Goal: Transaction & Acquisition: Purchase product/service

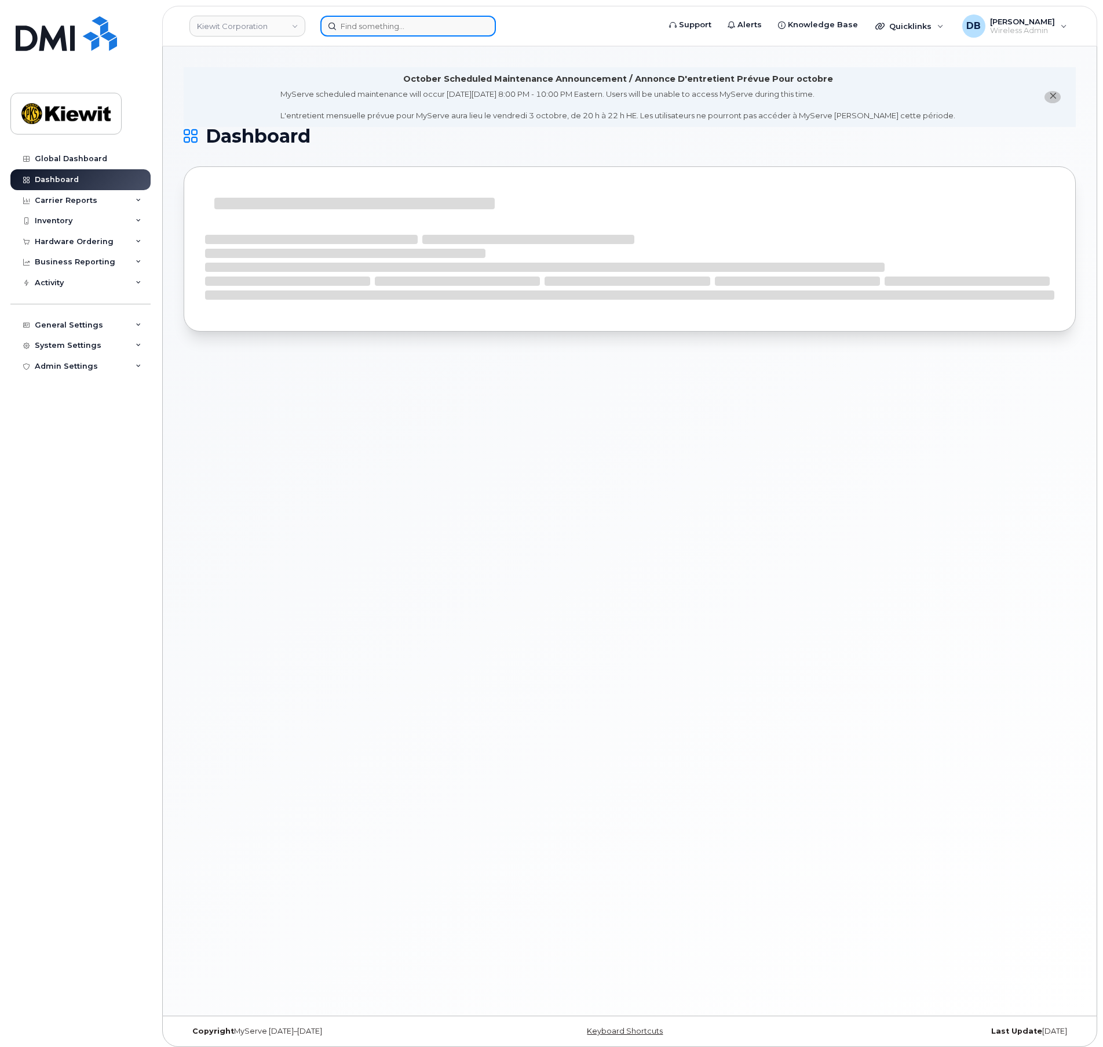
click at [391, 28] on input at bounding box center [408, 26] width 176 height 21
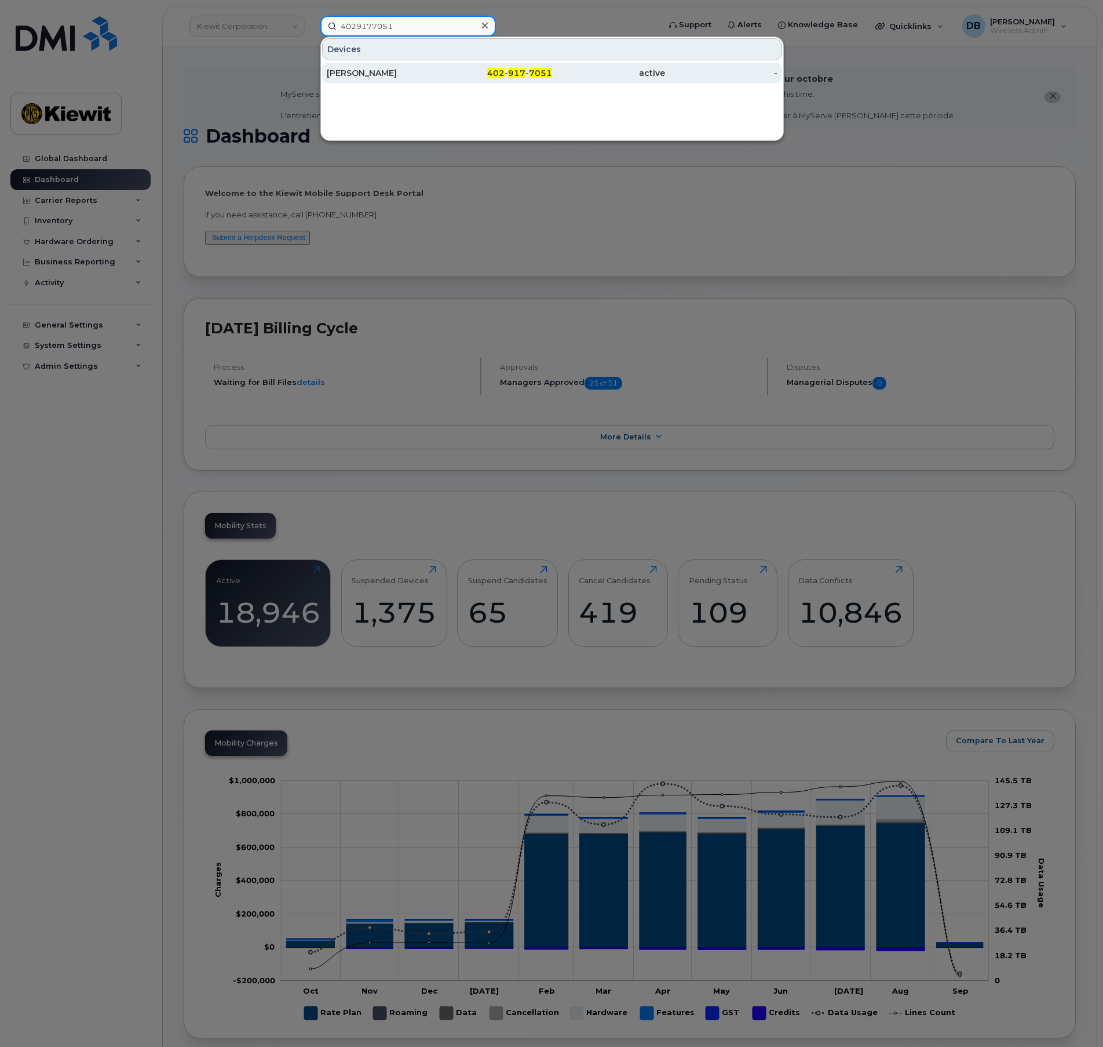
type input "4029177051"
click at [396, 75] on div "[PERSON_NAME]" at bounding box center [383, 73] width 113 height 12
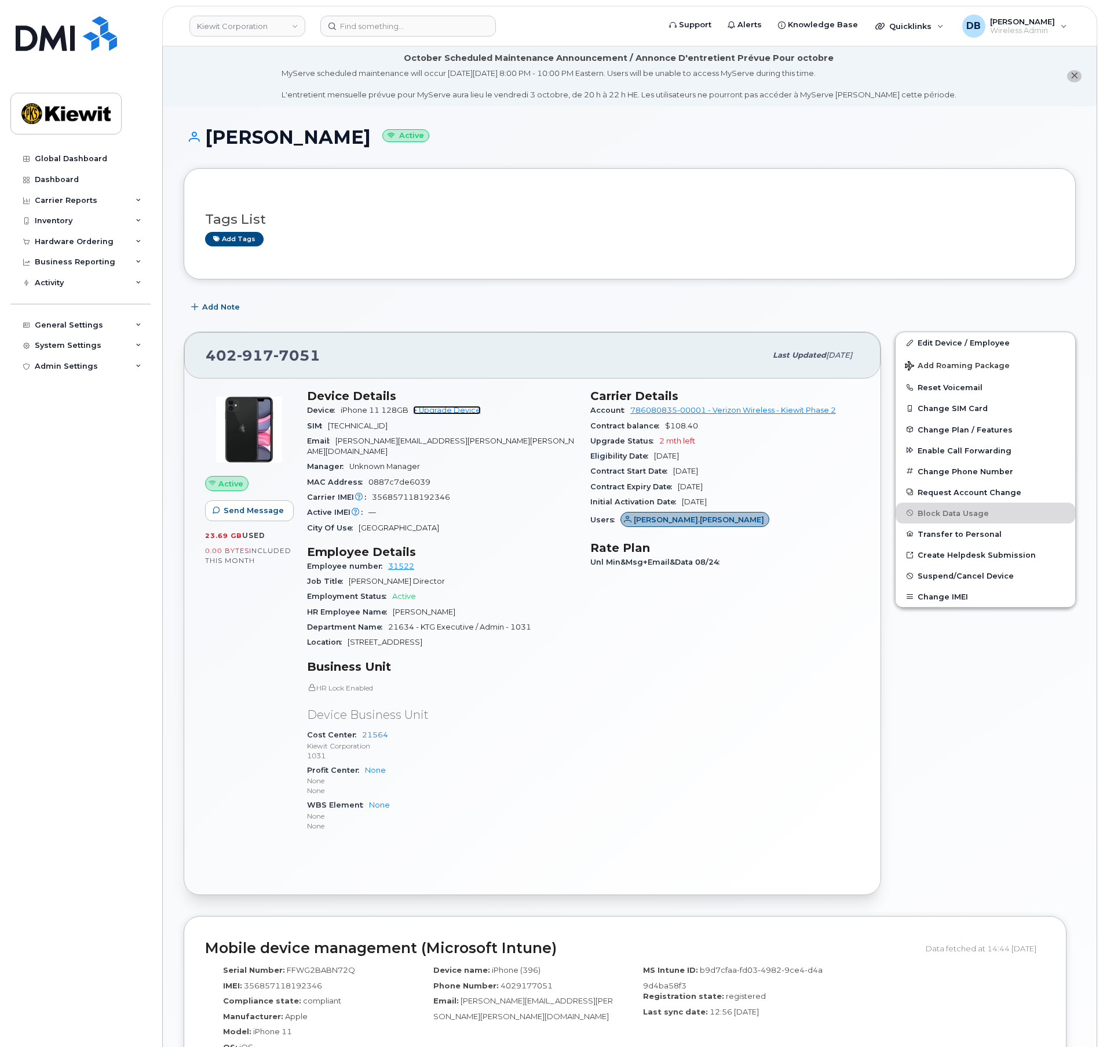
click at [453, 410] on link "+ Upgrade Device" at bounding box center [447, 410] width 68 height 9
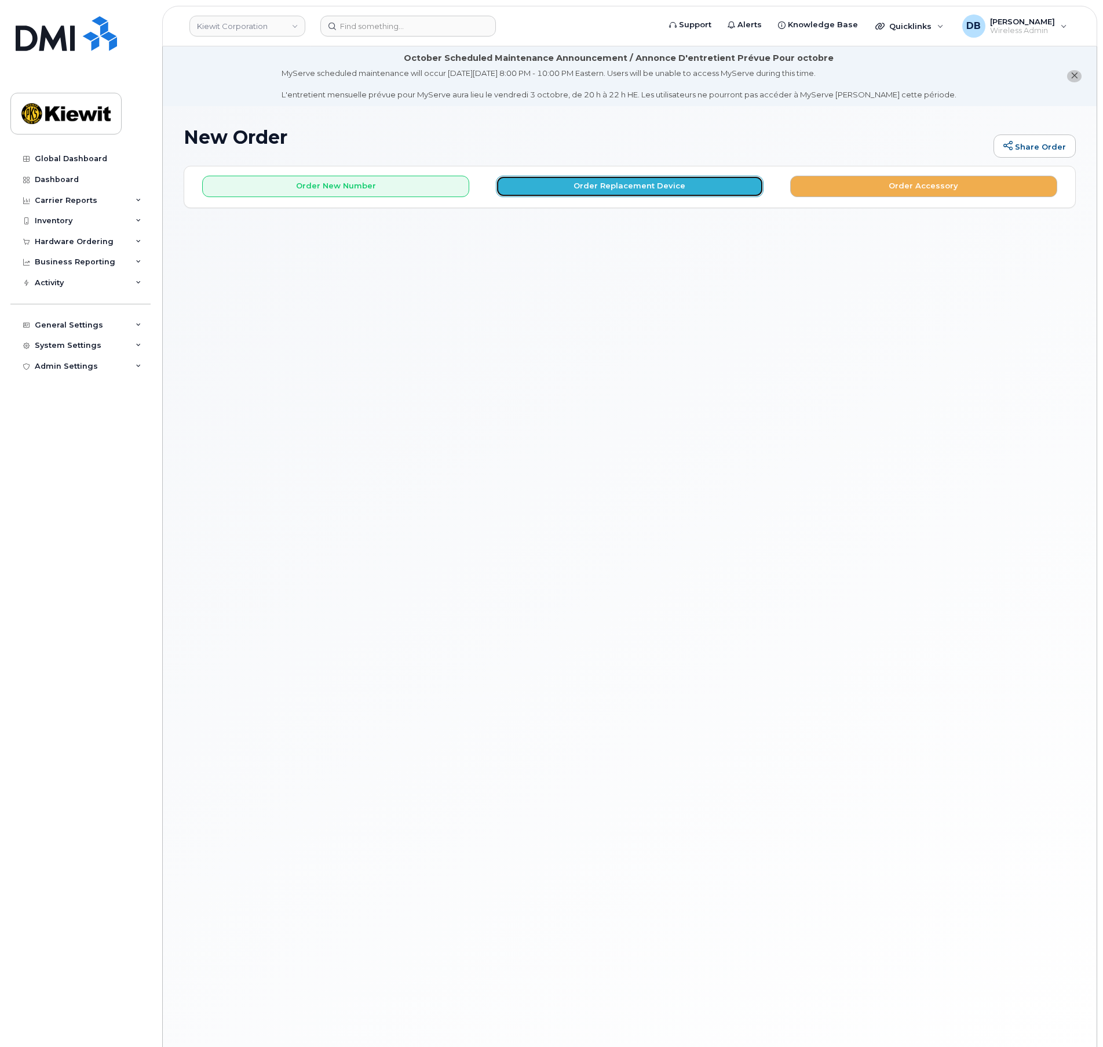
click at [593, 188] on button "Order Replacement Device" at bounding box center [629, 186] width 267 height 21
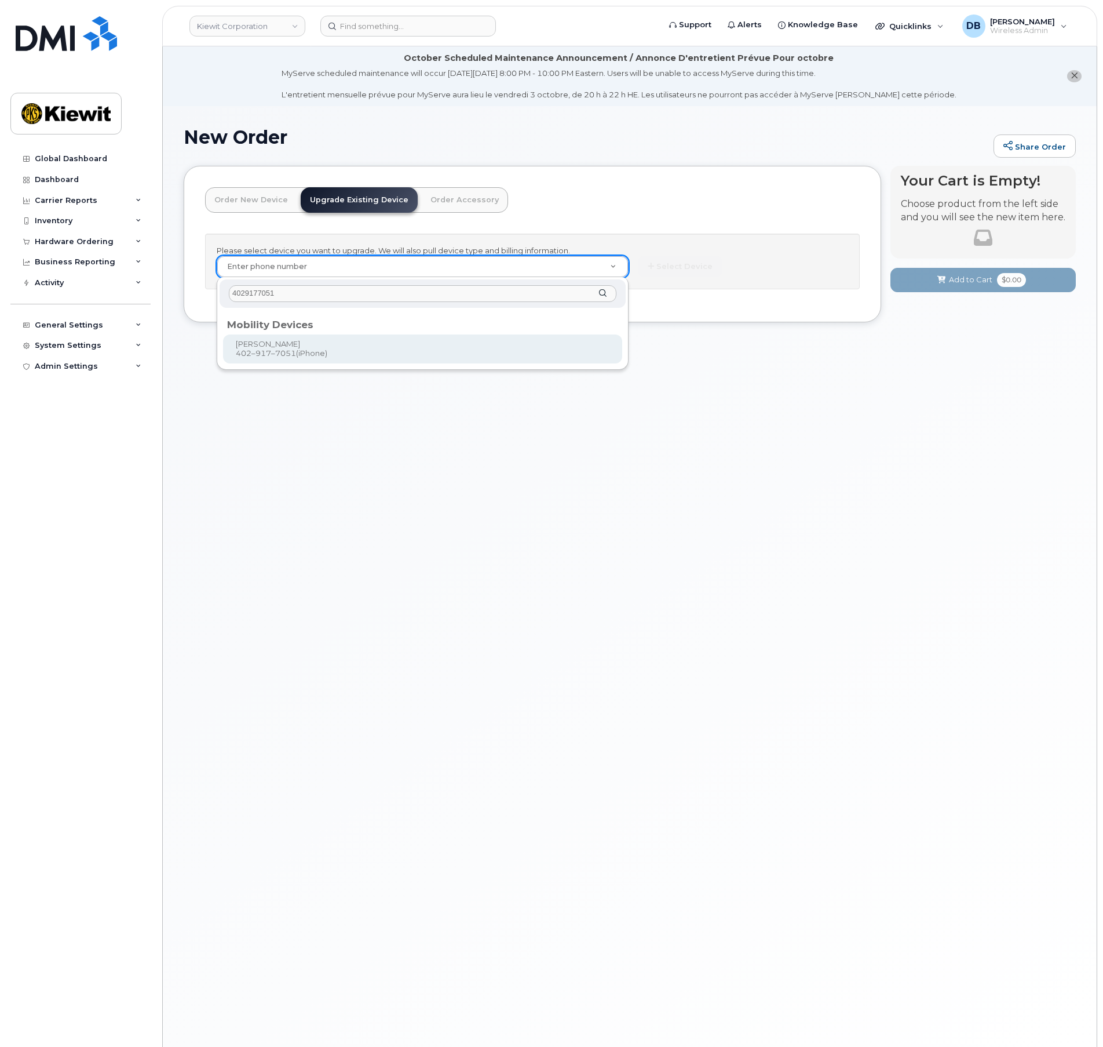
type input "4029177051"
type input "1168054"
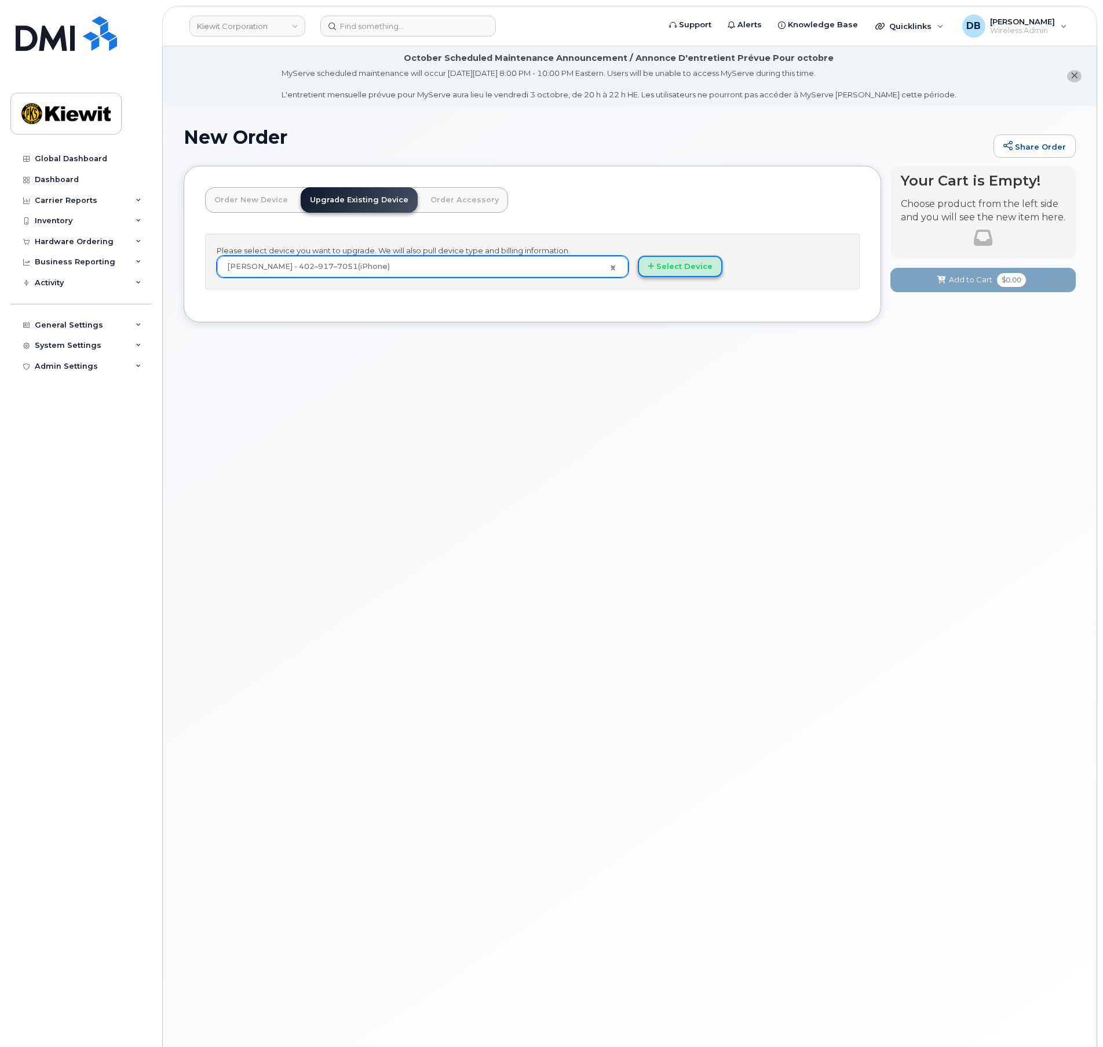
click at [666, 267] on button "Select Device" at bounding box center [680, 266] width 85 height 21
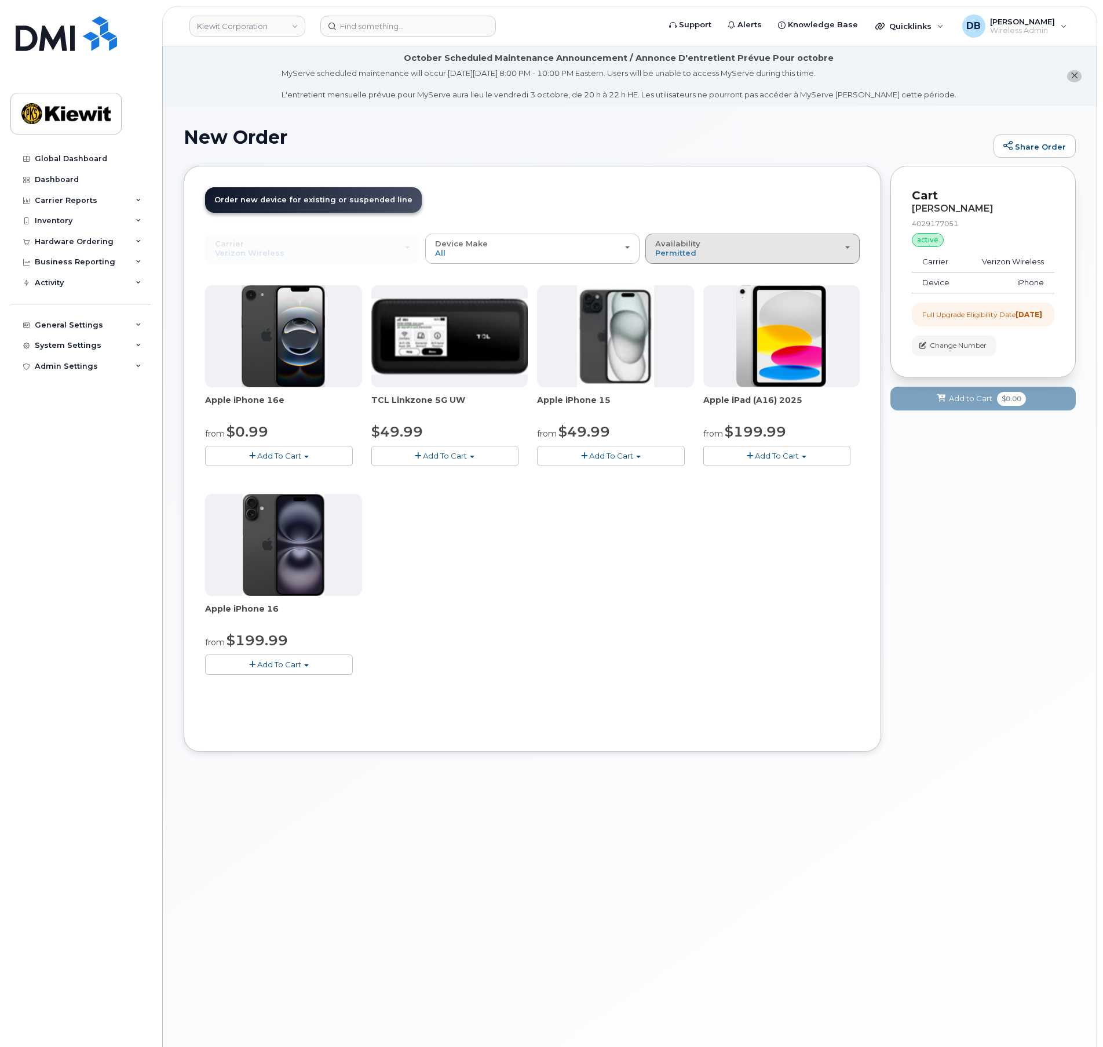
click at [782, 254] on div "Availability Permitted All" at bounding box center [752, 248] width 195 height 18
click at [676, 292] on div "All" at bounding box center [752, 294] width 209 height 14
click at [716, 242] on div "Availability Permitted All" at bounding box center [752, 248] width 195 height 18
click at [665, 297] on label "All" at bounding box center [660, 294] width 24 height 14
click at [0, 0] on input "All" at bounding box center [0, 0] width 0 height 0
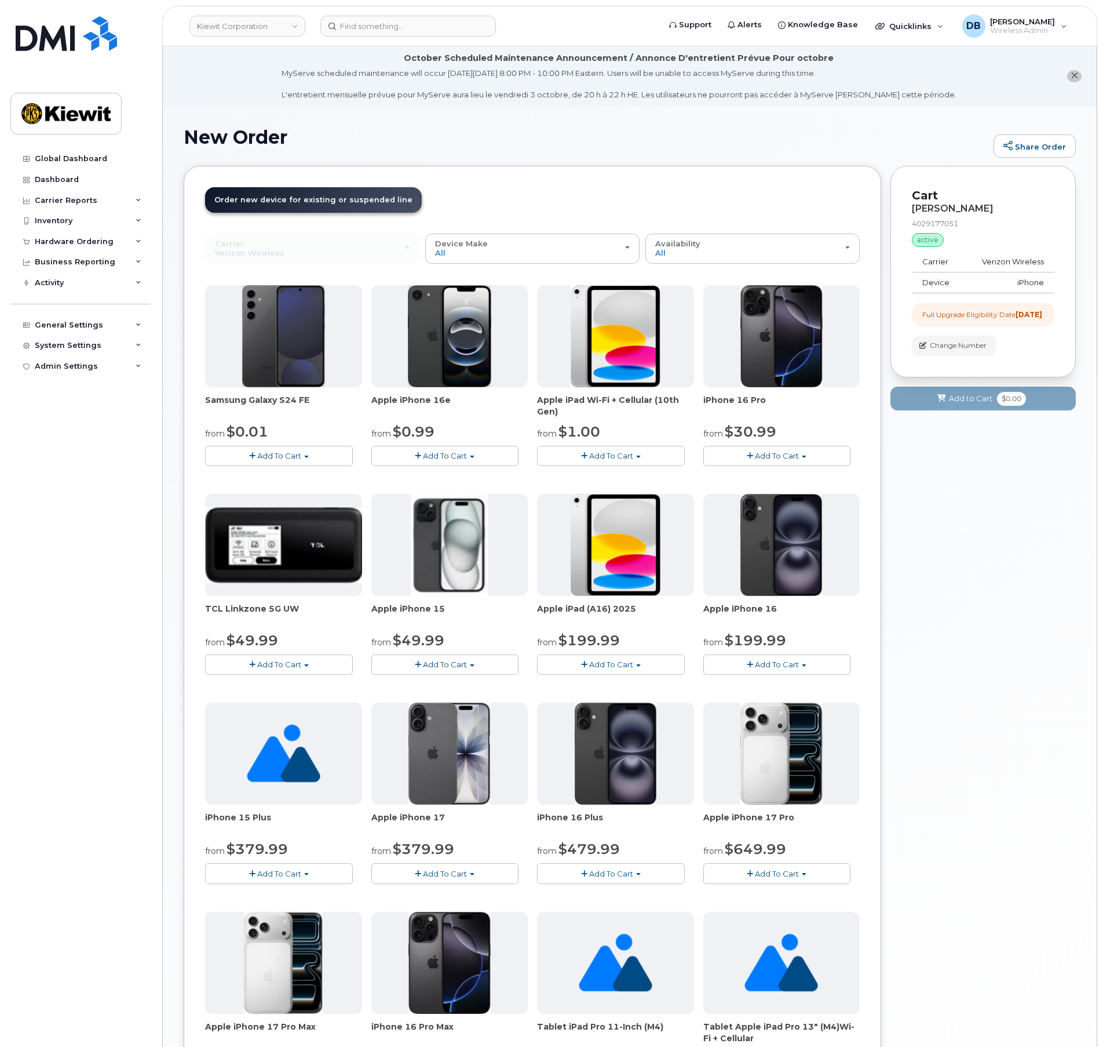
scroll to position [58, 0]
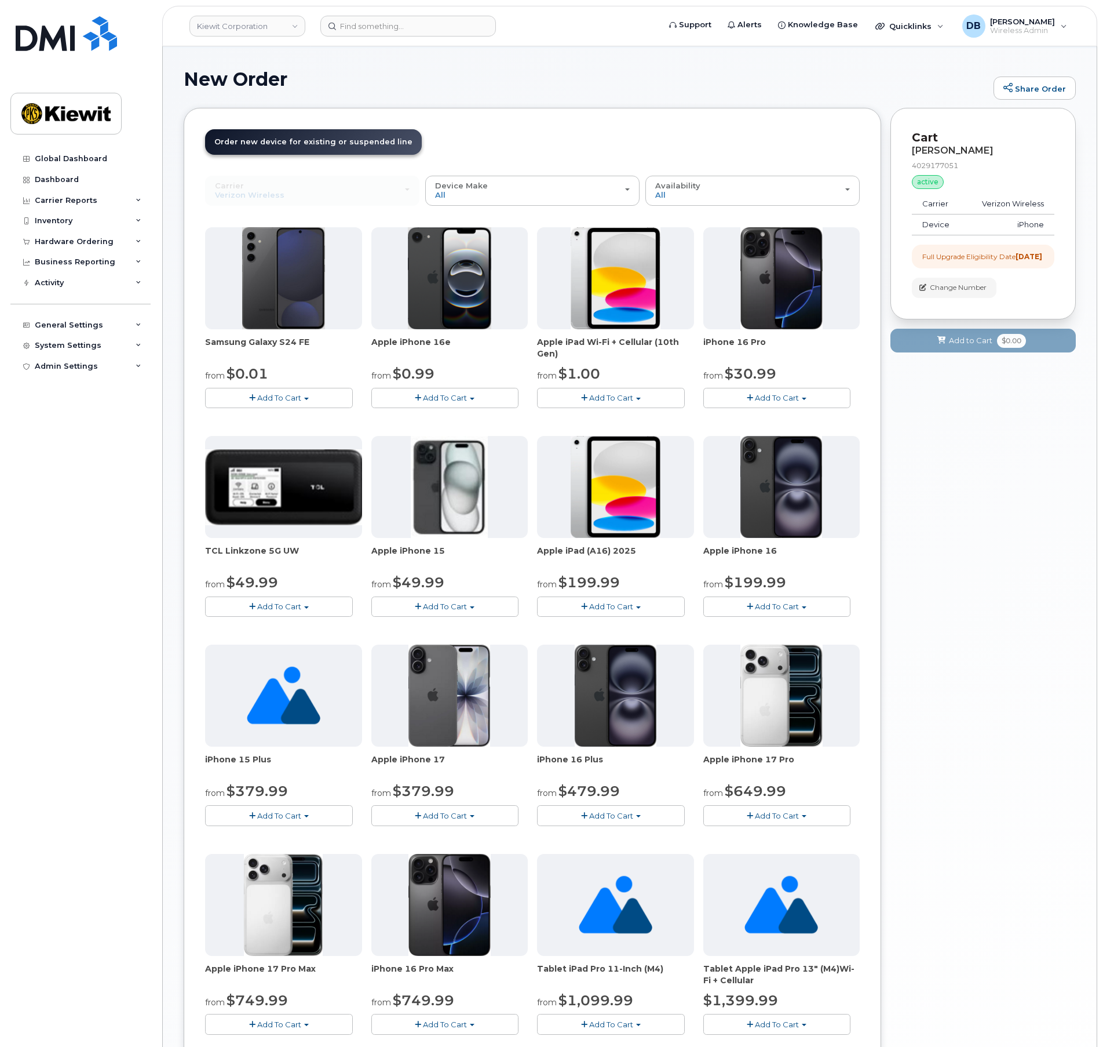
click at [440, 699] on img at bounding box center [450, 695] width 82 height 102
click at [454, 819] on span "Add To Cart" at bounding box center [445, 815] width 44 height 9
click at [423, 837] on link "$379.99 - 2 Year Upgrade (256GB)" at bounding box center [452, 837] width 156 height 14
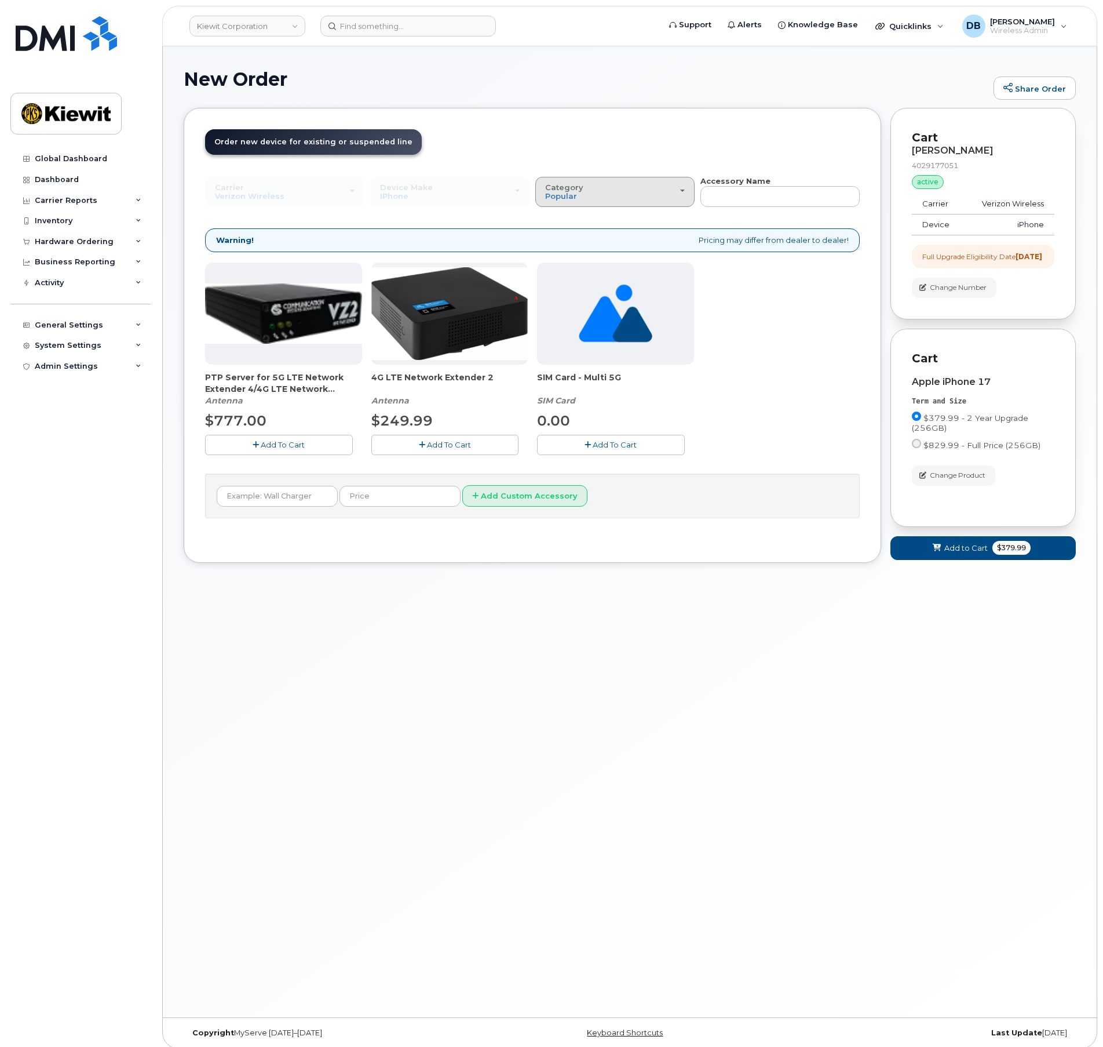
click at [603, 200] on div "Category Popular" at bounding box center [615, 192] width 140 height 18
click at [559, 218] on label "All" at bounding box center [550, 218] width 24 height 14
click at [0, 0] on input "All" at bounding box center [0, 0] width 0 height 0
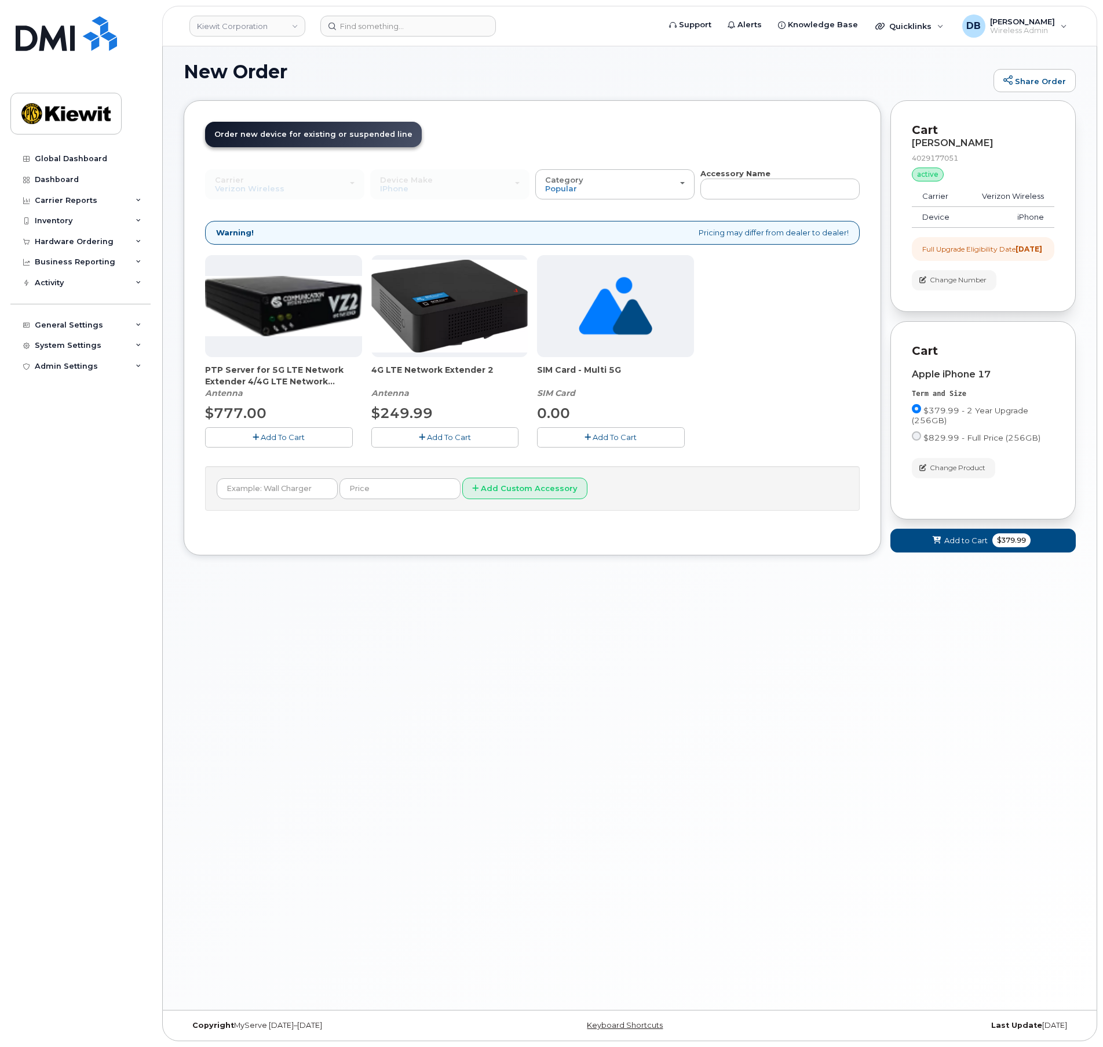
scroll to position [0, 0]
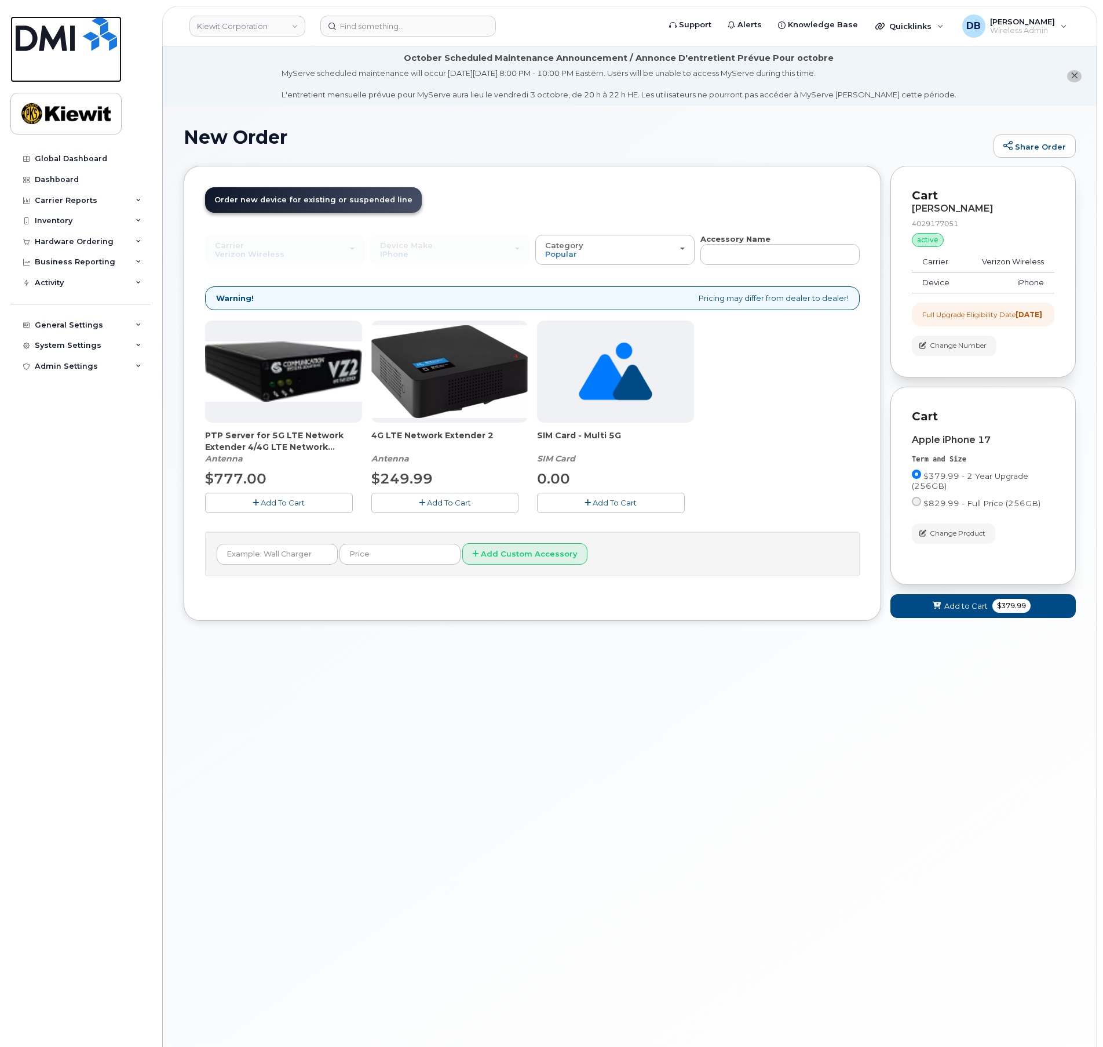
click at [63, 43] on img at bounding box center [66, 33] width 101 height 35
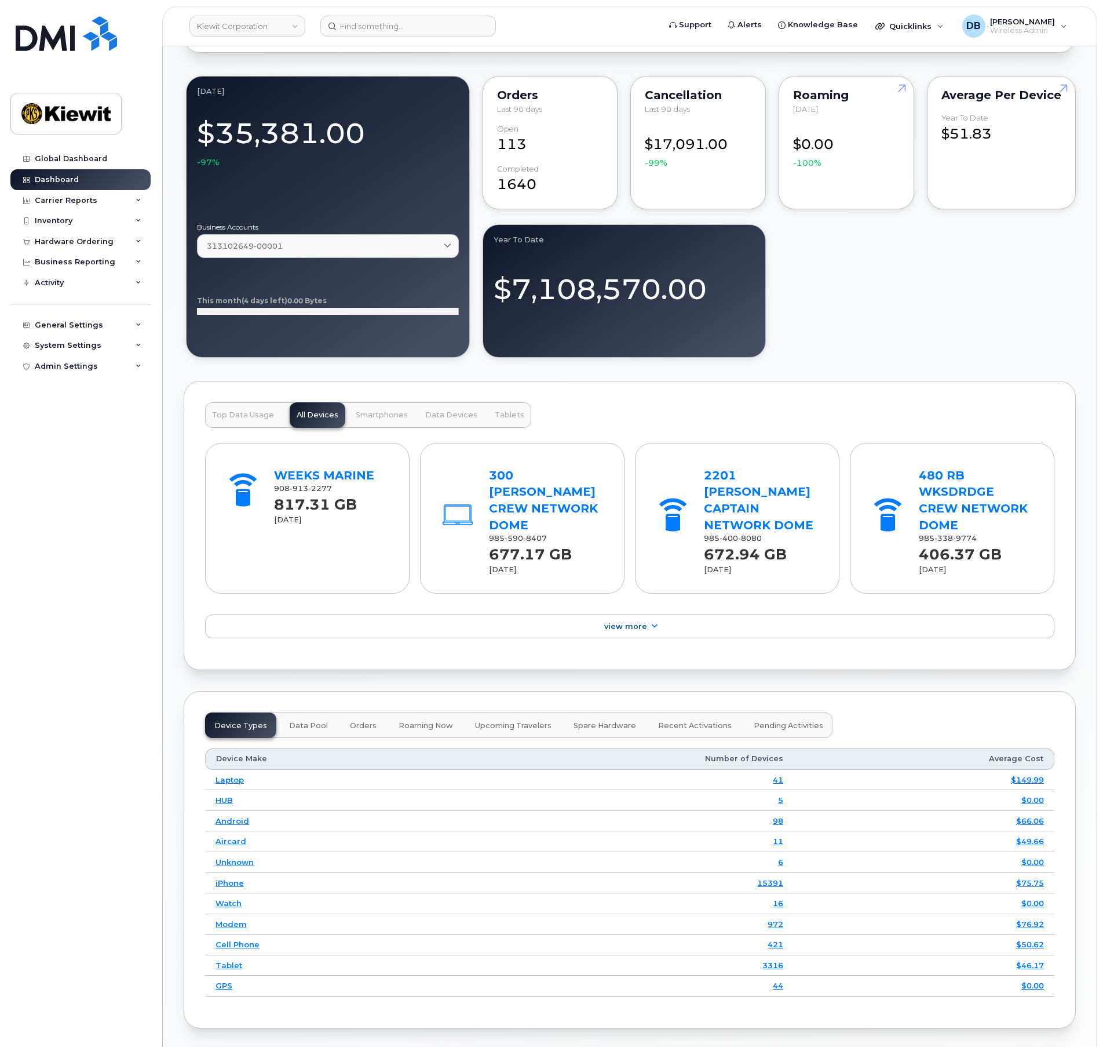
scroll to position [811, 0]
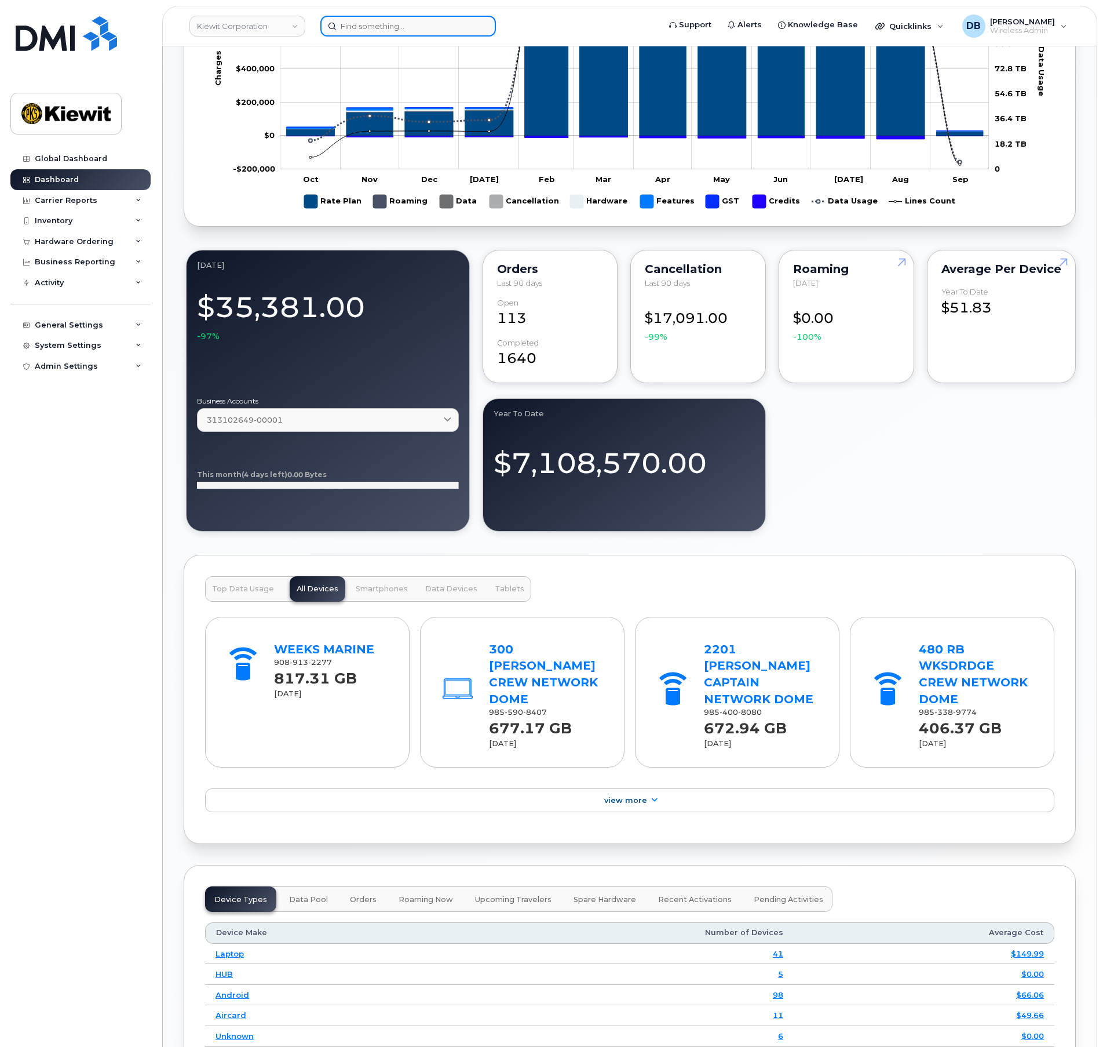
click at [367, 30] on input at bounding box center [408, 26] width 176 height 21
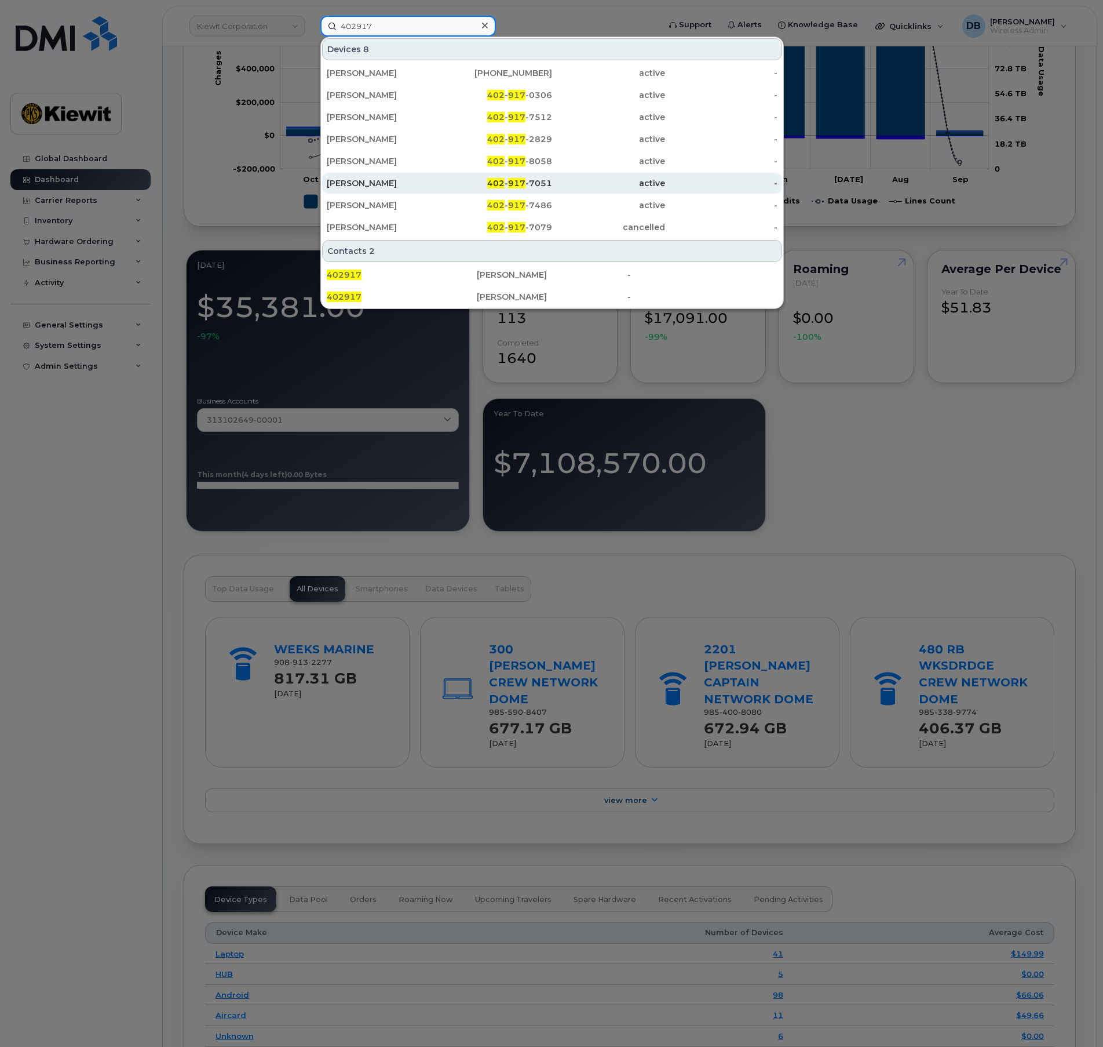
type input "402917"
click at [362, 185] on div "[PERSON_NAME]" at bounding box center [383, 183] width 113 height 12
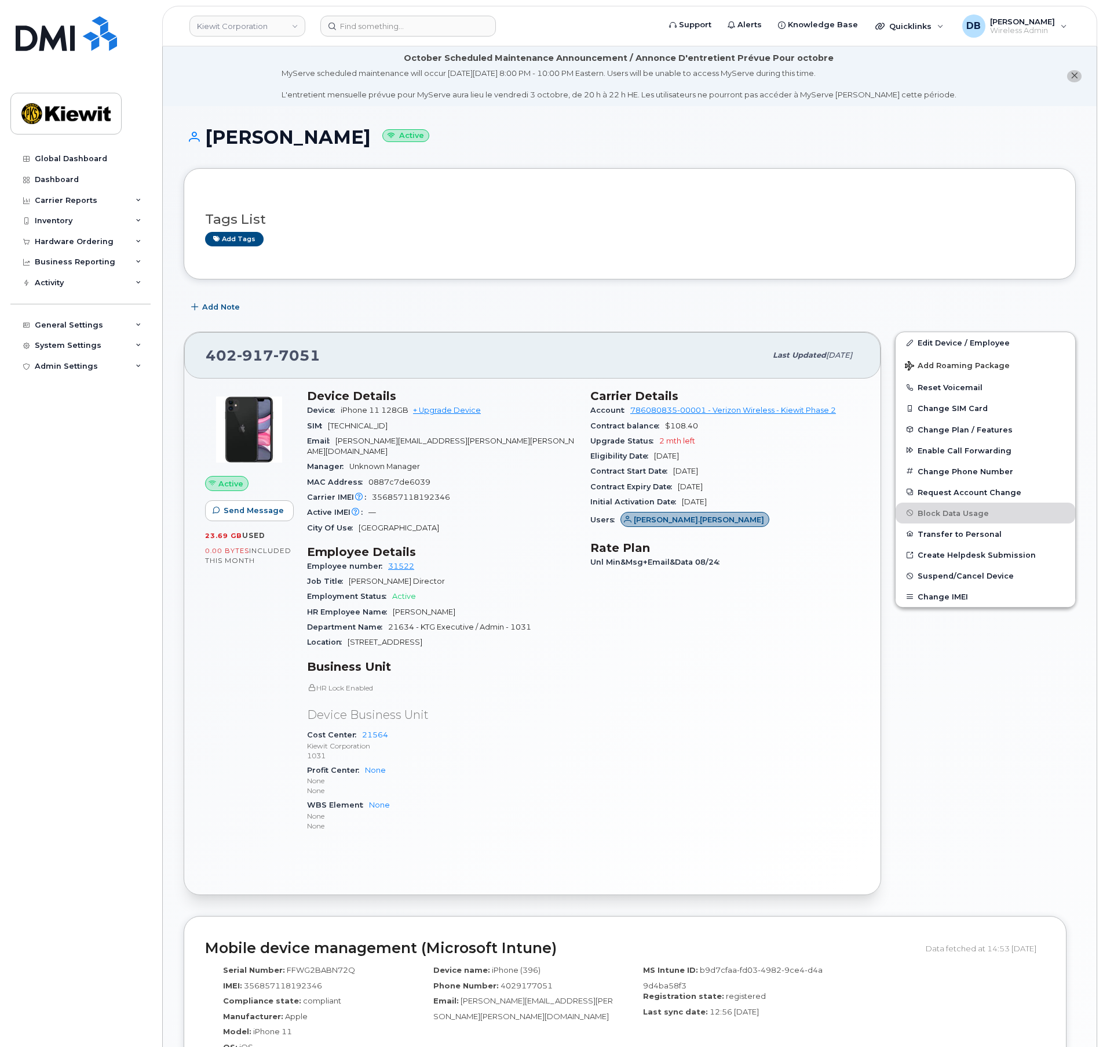
click at [490, 475] on div "MAC Address 0887c7de6039" at bounding box center [441, 482] width 269 height 15
click at [598, 644] on div "Carrier Details Account 786080835-00001 - Verizon Wireless - [PERSON_NAME] Phas…" at bounding box center [725, 615] width 283 height 467
drag, startPoint x: 350, startPoint y: 634, endPoint x: 435, endPoint y: 626, distance: 84.9
click at [435, 635] on div "Location [STREET_ADDRESS]" at bounding box center [441, 642] width 269 height 15
copy span "[STREET_ADDRESS]"
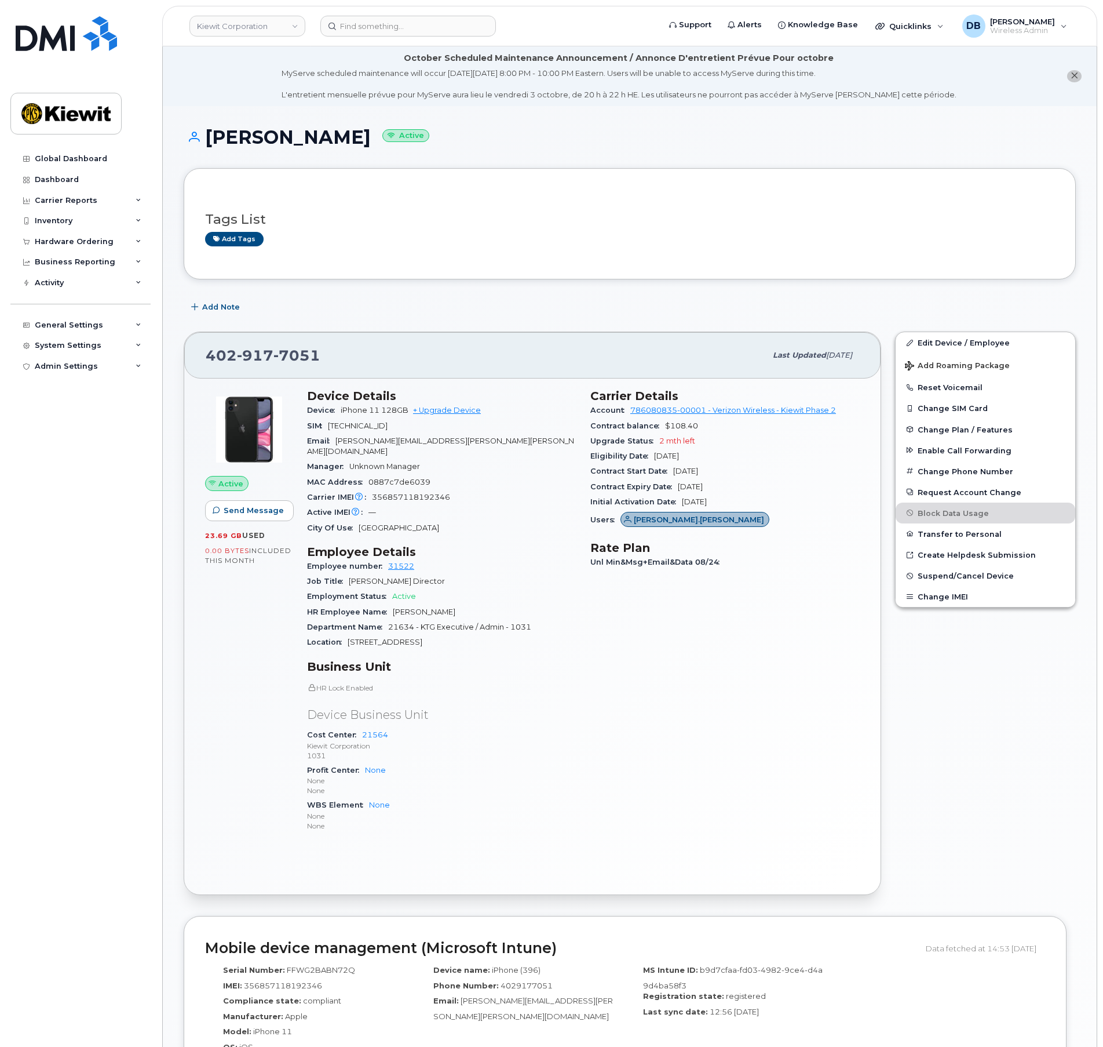
click at [514, 136] on h1 "[PERSON_NAME] Active" at bounding box center [630, 137] width 892 height 20
click at [510, 706] on p "Device Business Unit" at bounding box center [441, 714] width 269 height 17
click at [64, 239] on div "Hardware Ordering" at bounding box center [74, 241] width 79 height 9
click at [52, 288] on div "Orders" at bounding box center [54, 285] width 28 height 10
